Goal: Find specific page/section: Find specific page/section

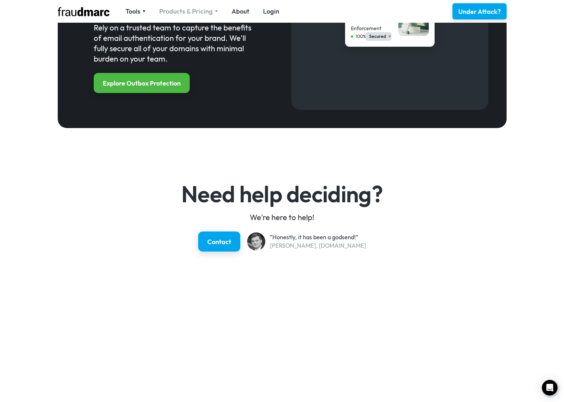
scroll to position [859, 0]
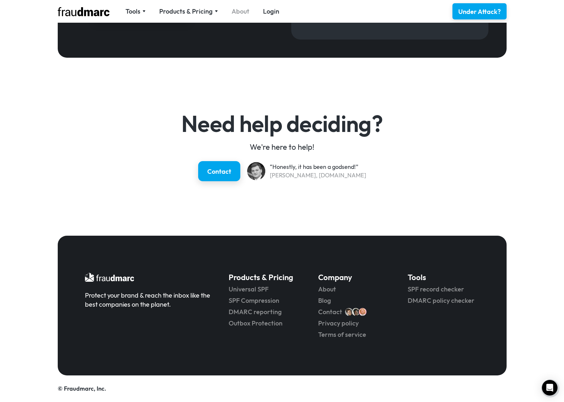
click at [240, 11] on link "About" at bounding box center [241, 11] width 18 height 9
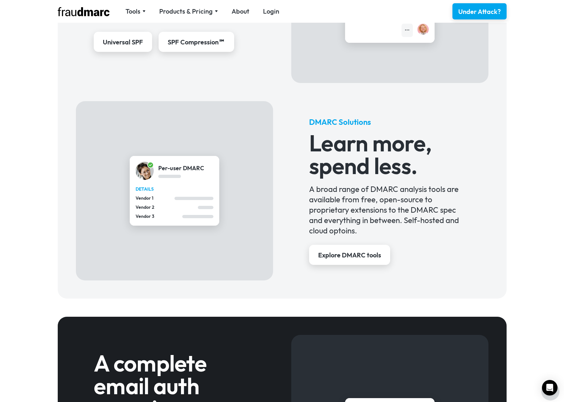
scroll to position [264, 0]
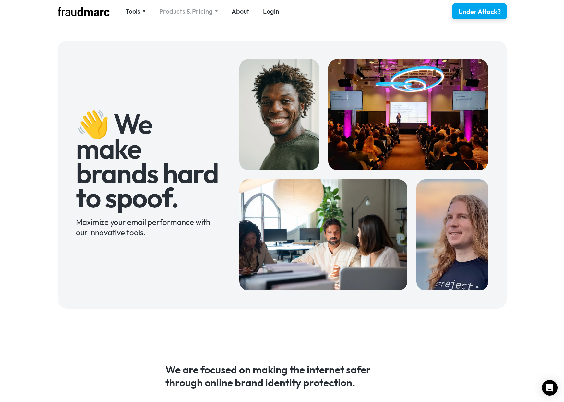
click at [195, 9] on div "Products & Pricing" at bounding box center [186, 11] width 54 height 9
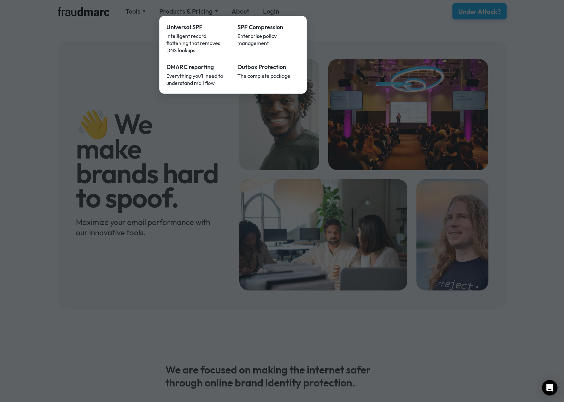
click at [140, 13] on div at bounding box center [282, 201] width 564 height 402
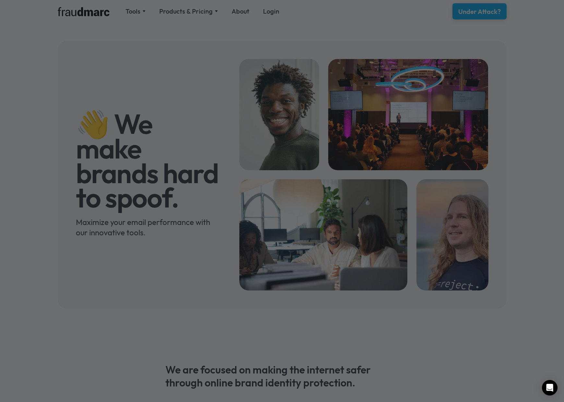
click at [138, 12] on div at bounding box center [282, 201] width 564 height 402
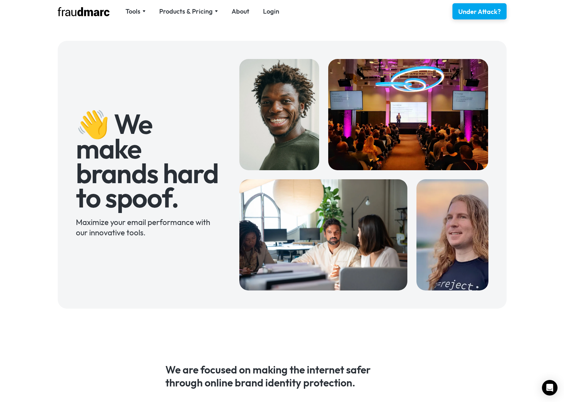
click at [150, 11] on nav "Tools SPF Record Check Inspect any domain's SPF record and learn how to fix it …" at bounding box center [202, 11] width 167 height 9
click at [142, 12] on img at bounding box center [143, 11] width 3 height 2
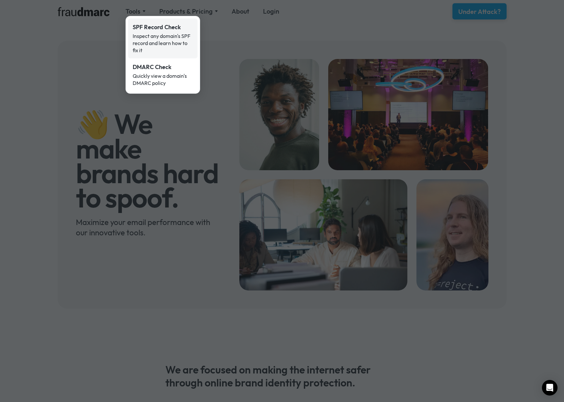
click at [156, 24] on div "SPF Record Check" at bounding box center [163, 27] width 60 height 8
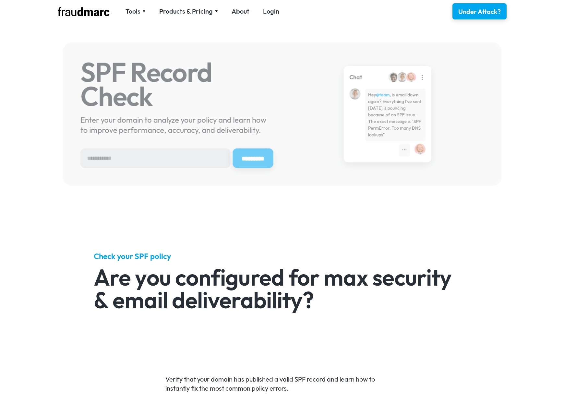
click at [86, 13] on img at bounding box center [84, 11] width 52 height 9
